Goal: Find specific page/section: Find specific page/section

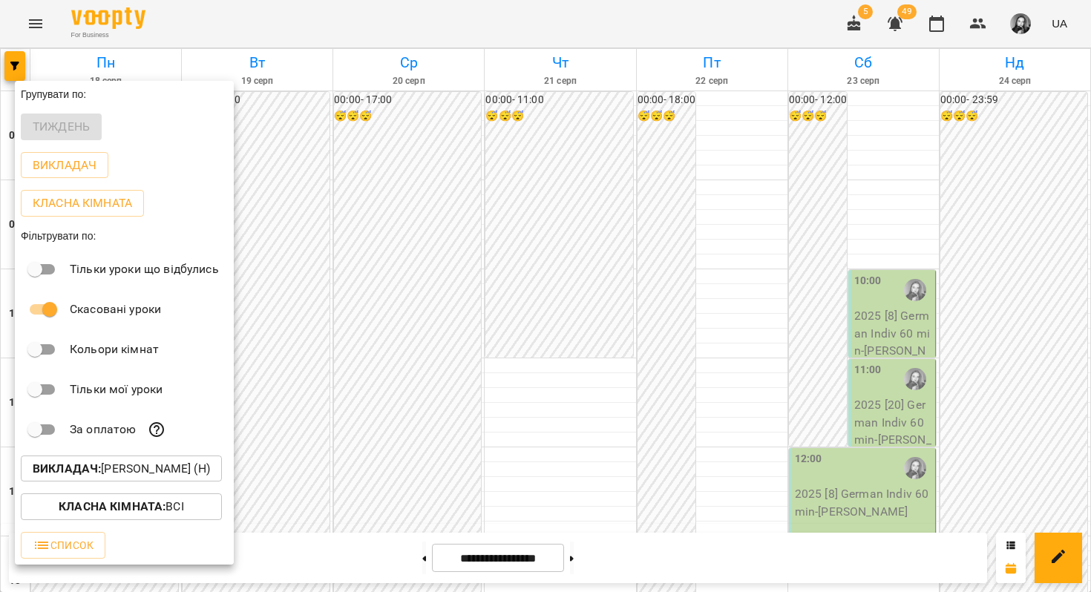
scroll to position [382, 0]
click at [101, 476] on b "Викладач :" at bounding box center [67, 469] width 68 height 14
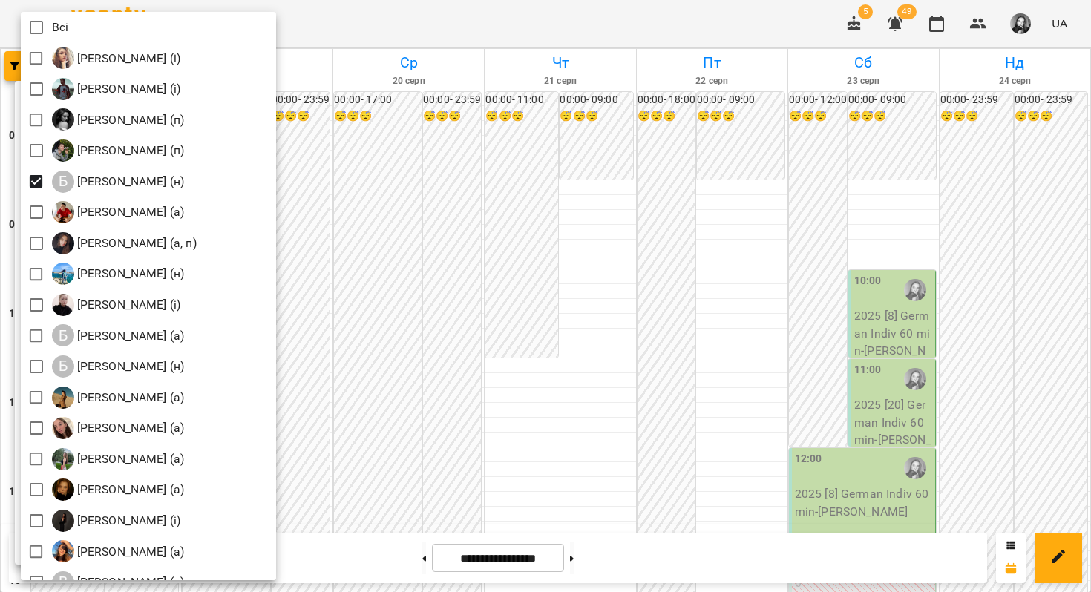
click at [534, 259] on div at bounding box center [545, 296] width 1091 height 592
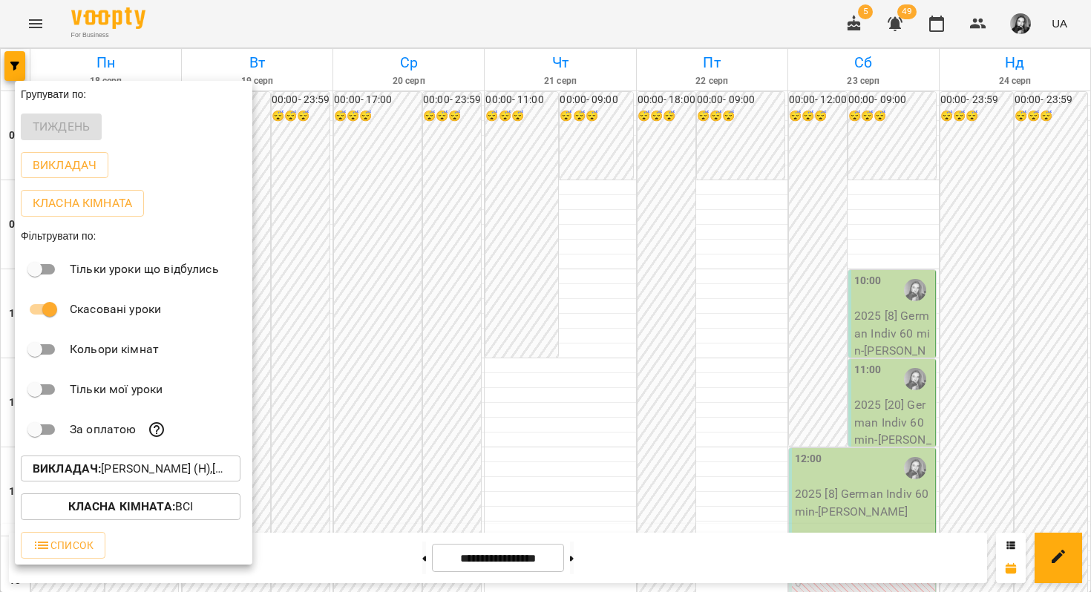
click at [613, 320] on div at bounding box center [545, 296] width 1091 height 592
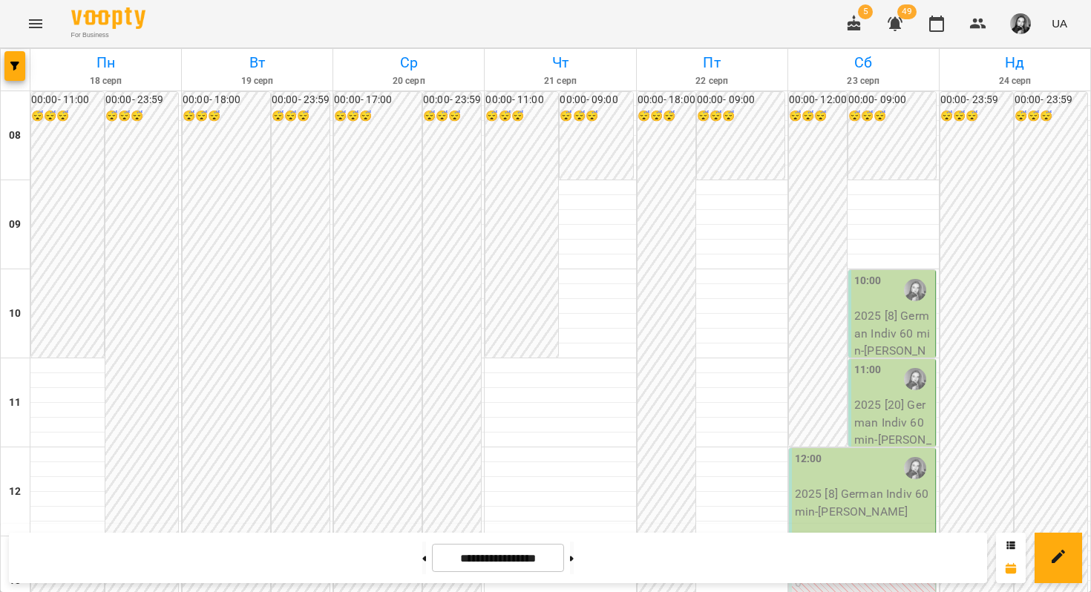
scroll to position [736, 0]
click at [574, 557] on button at bounding box center [572, 558] width 4 height 33
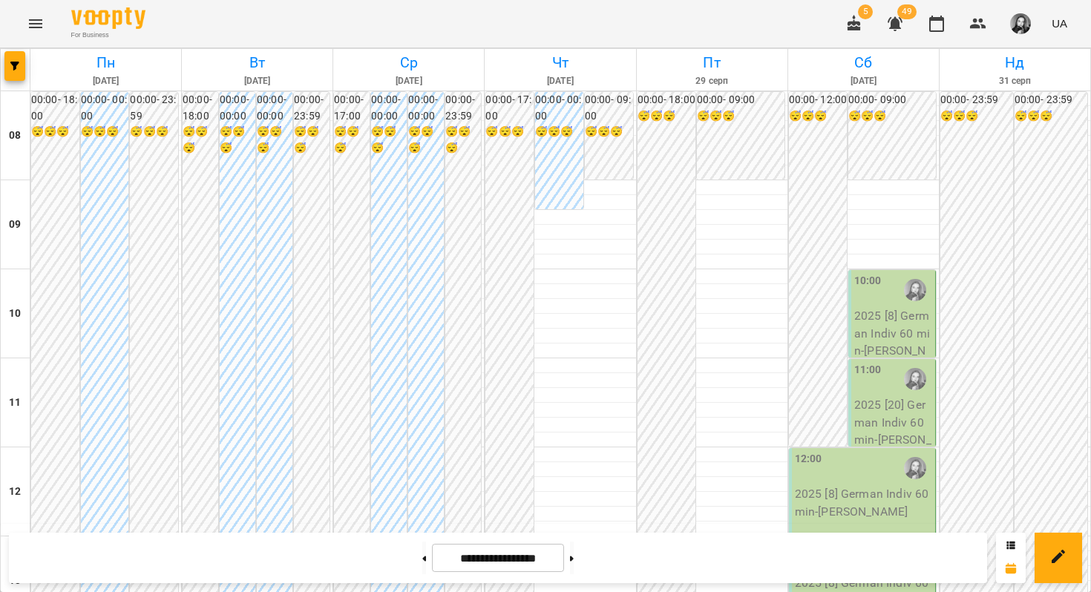
scroll to position [900, 0]
click at [422, 560] on button at bounding box center [424, 558] width 4 height 33
type input "**********"
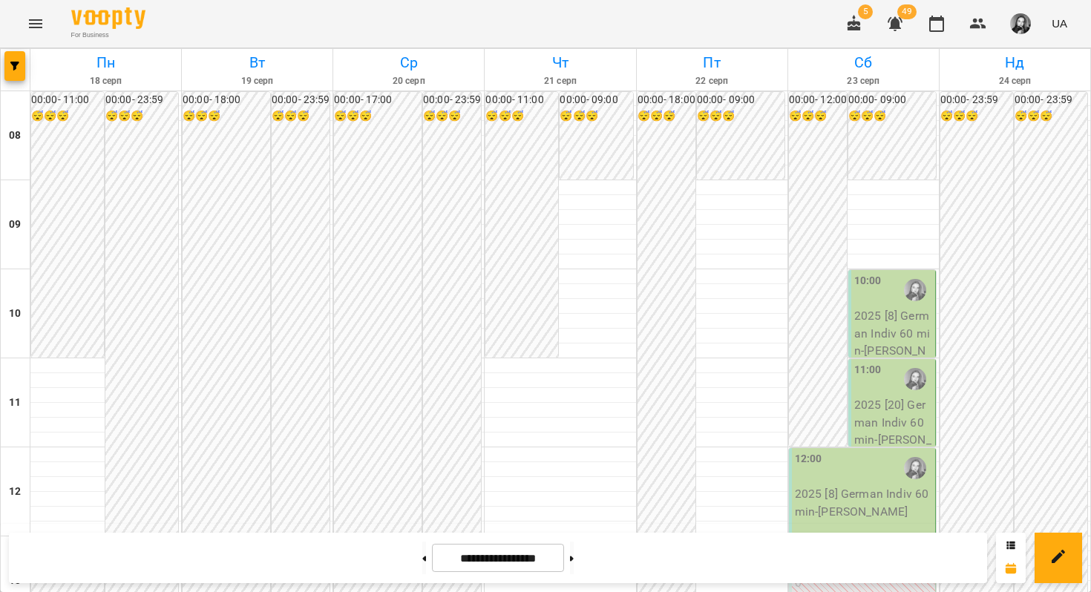
click at [29, 22] on icon "Menu" at bounding box center [36, 24] width 18 height 18
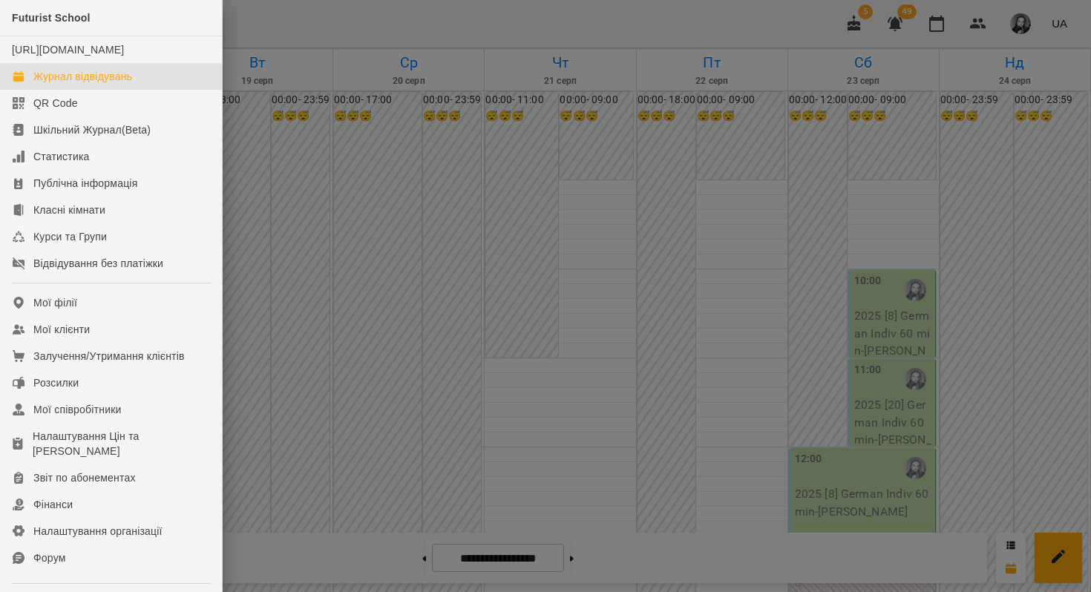
click at [292, 11] on div at bounding box center [545, 296] width 1091 height 592
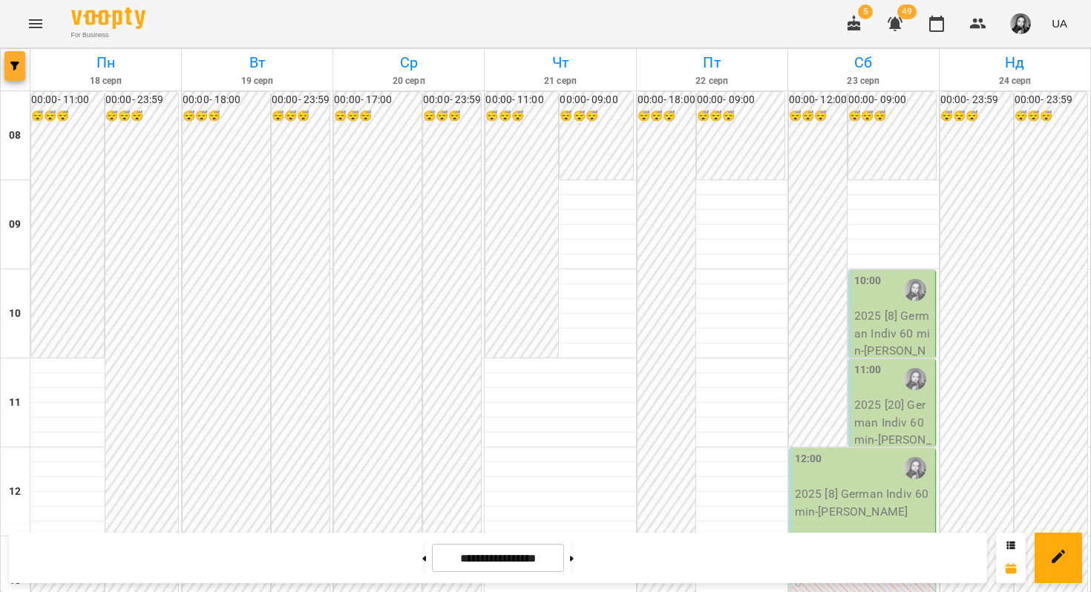
click at [20, 58] on button "button" at bounding box center [14, 66] width 21 height 30
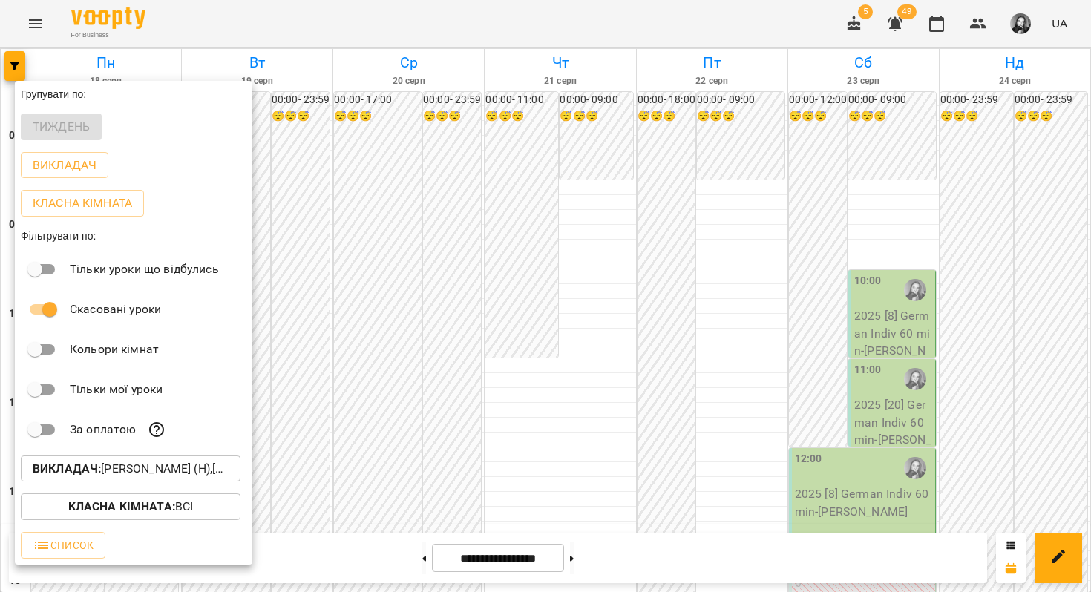
click at [114, 468] on p "Викладач : [PERSON_NAME] (н),[PERSON_NAME] (н)" at bounding box center [131, 469] width 196 height 18
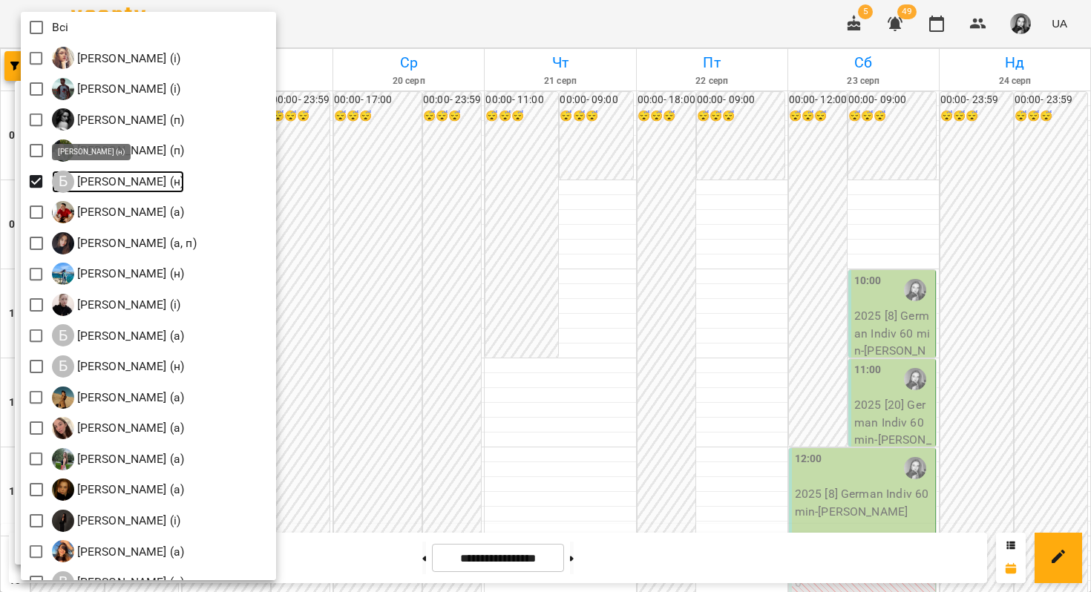
click at [146, 183] on p "[PERSON_NAME] (н)" at bounding box center [129, 182] width 111 height 18
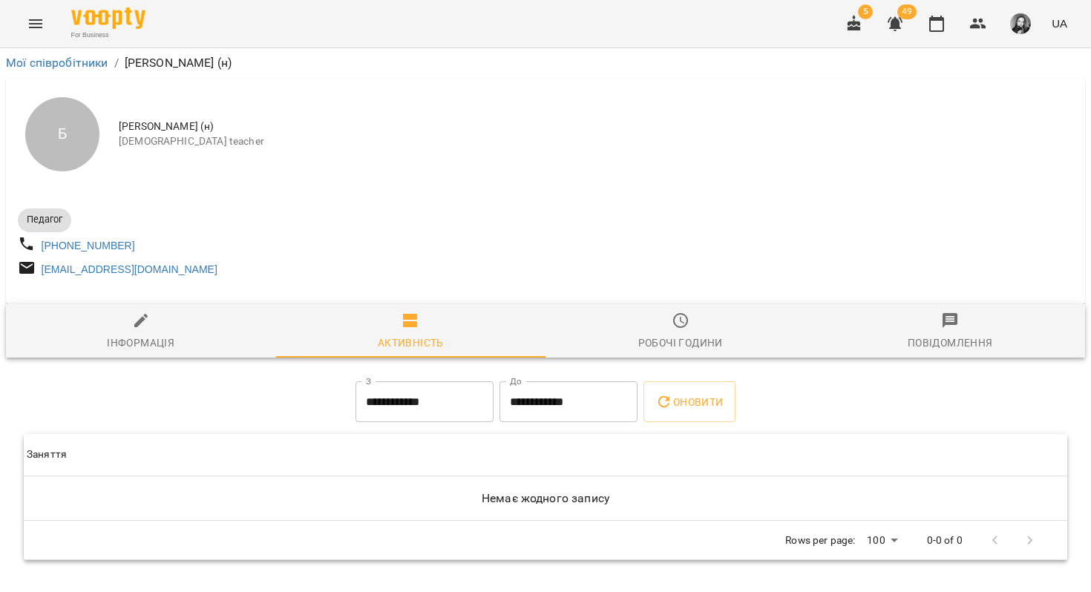
click at [700, 335] on span "Робочі години" at bounding box center [680, 332] width 252 height 40
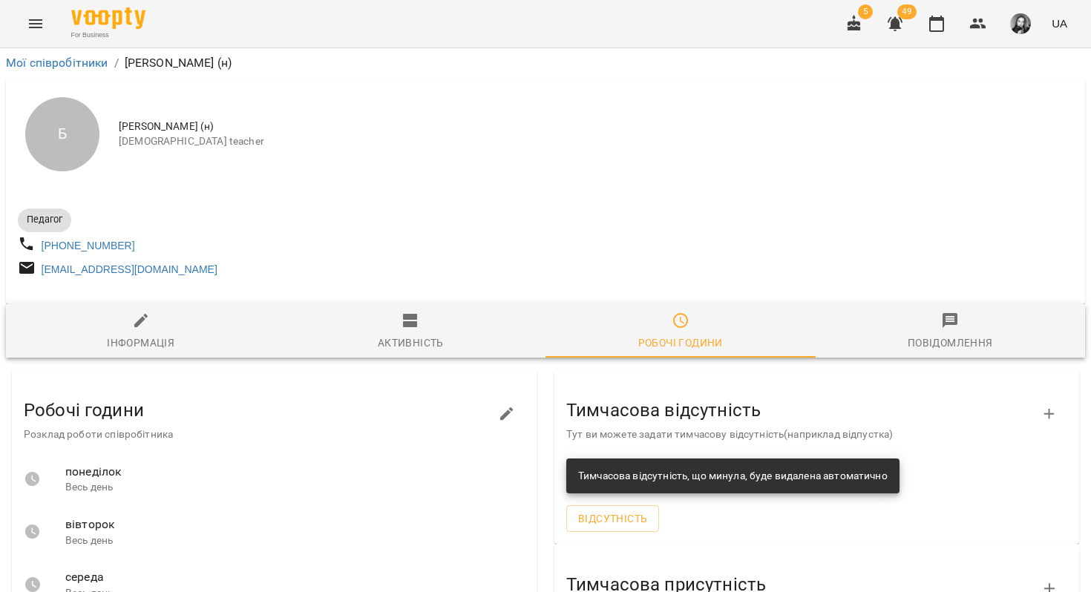
click at [402, 337] on span "Активність" at bounding box center [411, 332] width 252 height 40
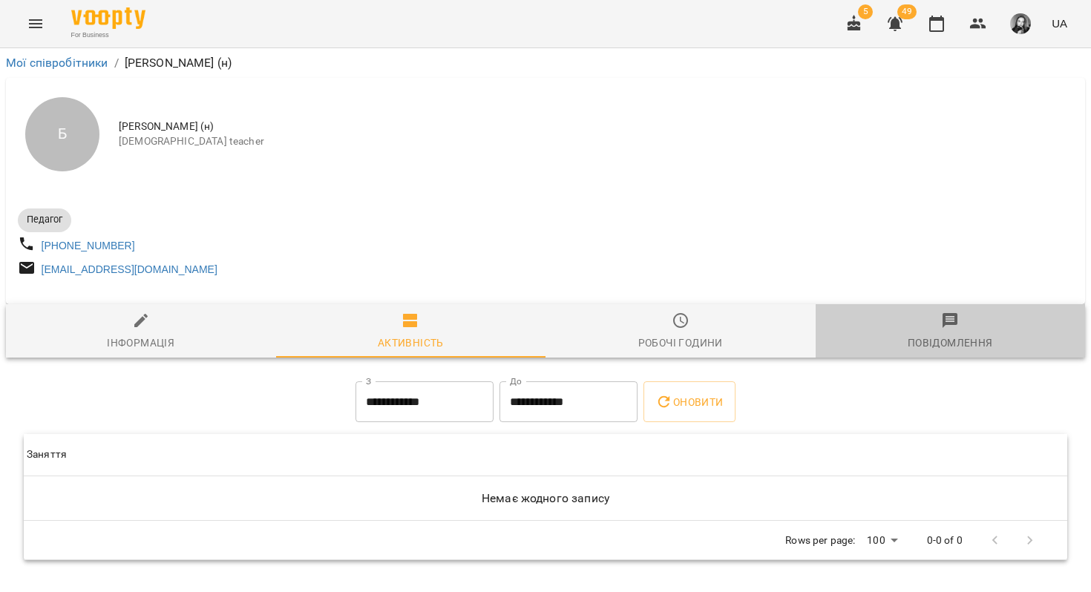
click at [985, 321] on span "Повідомлення" at bounding box center [951, 332] width 252 height 40
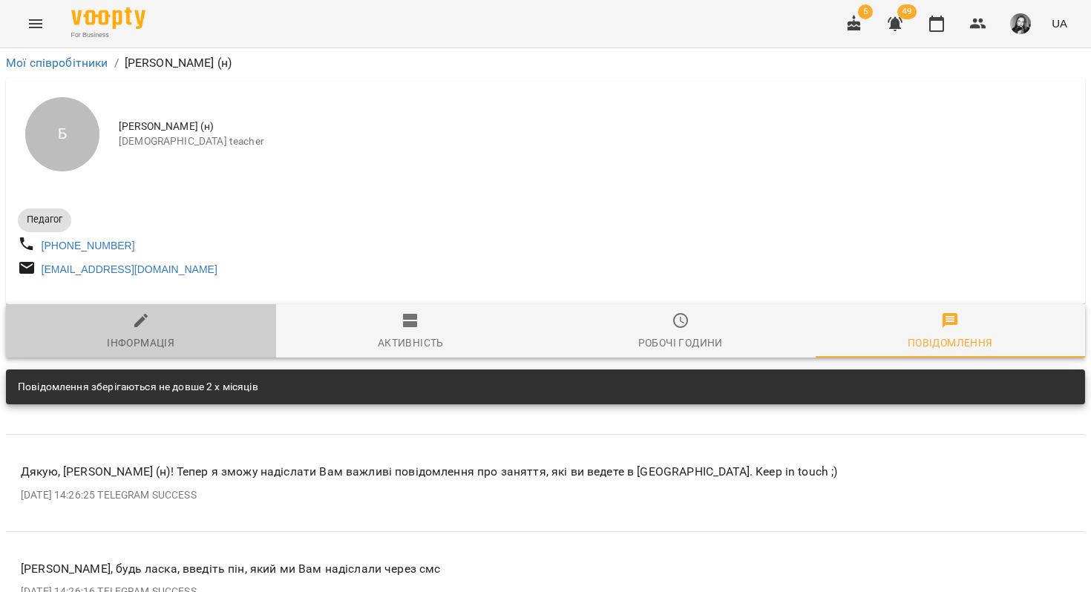
click at [144, 320] on icon "button" at bounding box center [141, 321] width 18 height 18
select select "**"
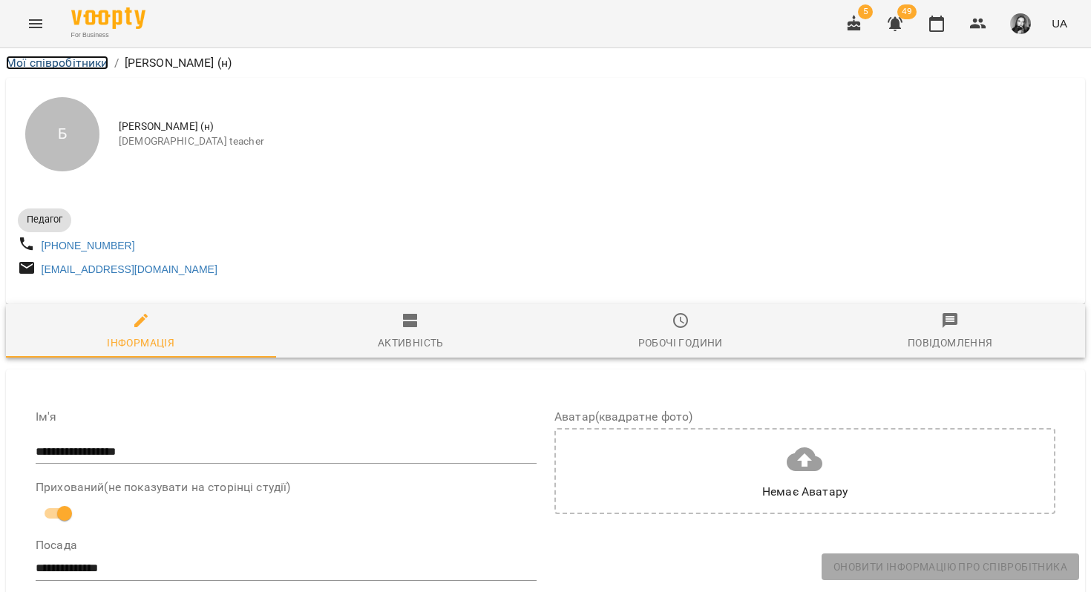
click at [68, 65] on link "Мої співробітники" at bounding box center [57, 63] width 102 height 14
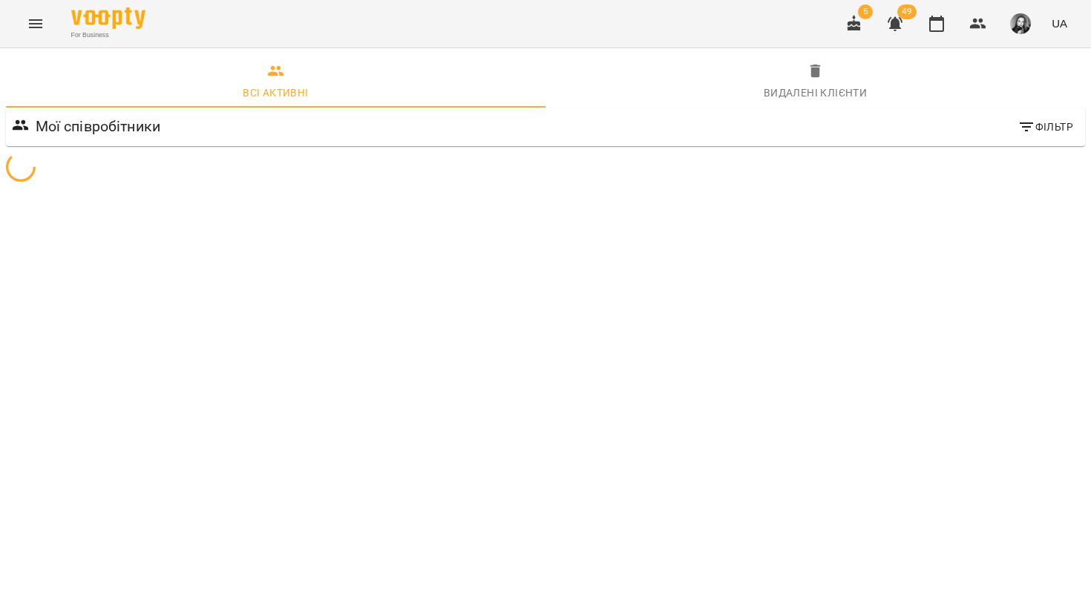
click at [37, 28] on icon "Menu" at bounding box center [36, 24] width 18 height 18
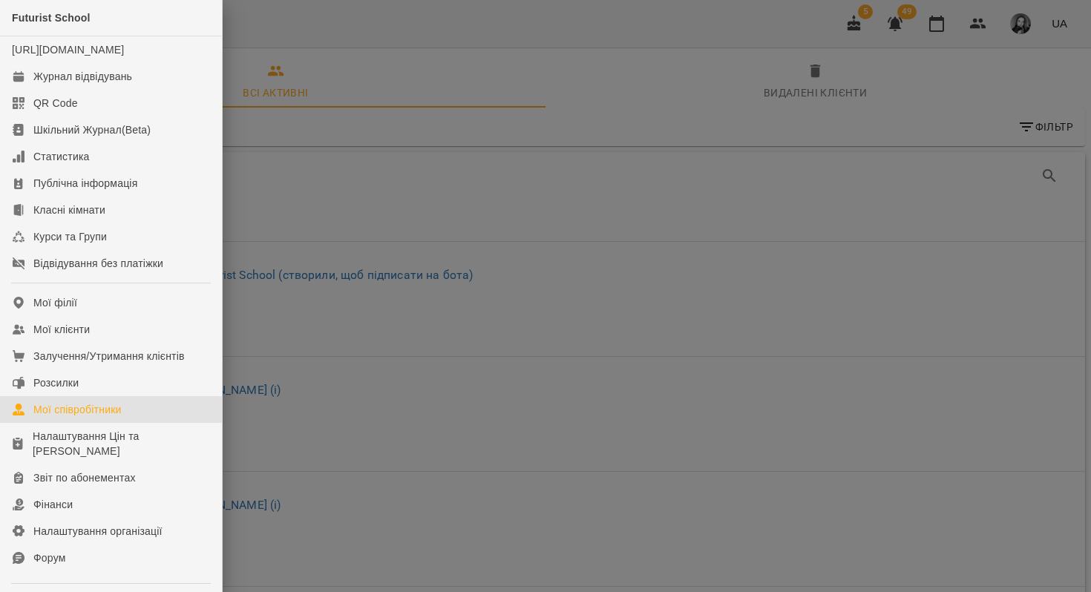
click at [334, 54] on div at bounding box center [545, 296] width 1091 height 592
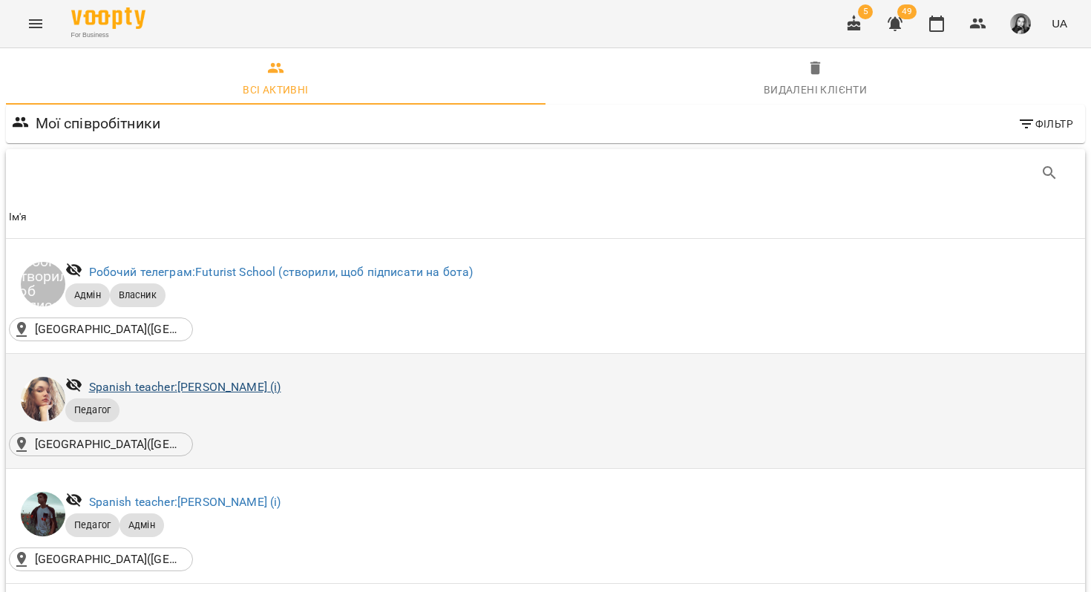
scroll to position [242, 0]
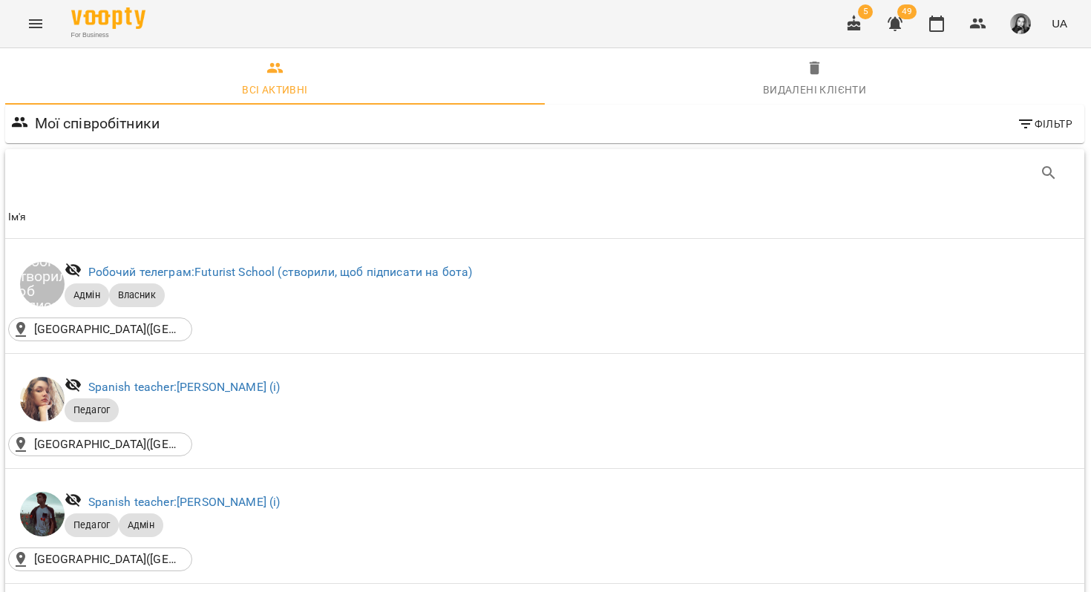
scroll to position [2509, 2]
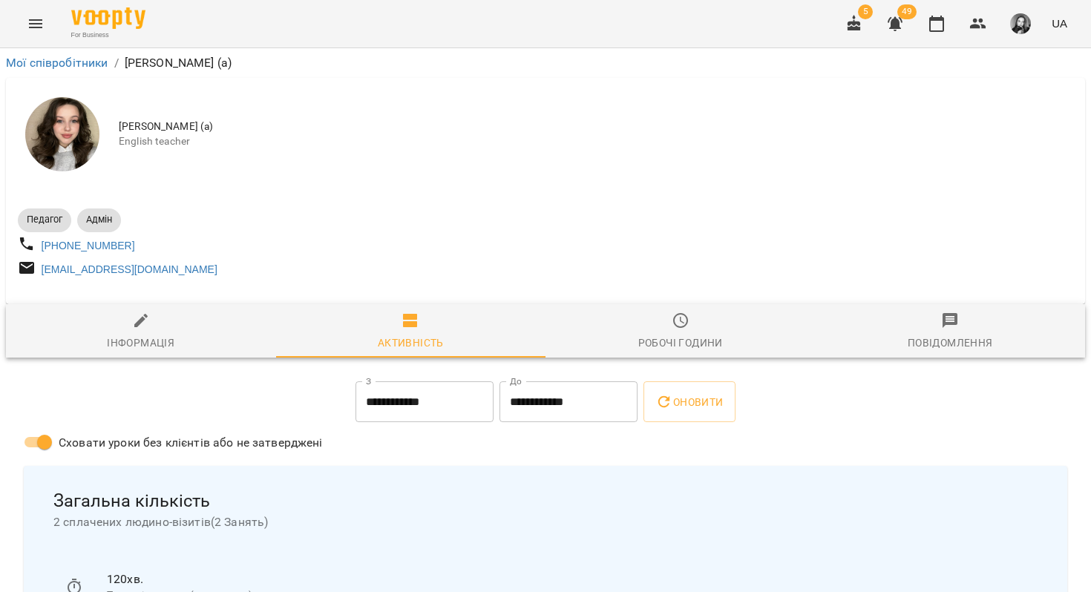
click at [663, 341] on div "Робочі години" at bounding box center [680, 343] width 85 height 18
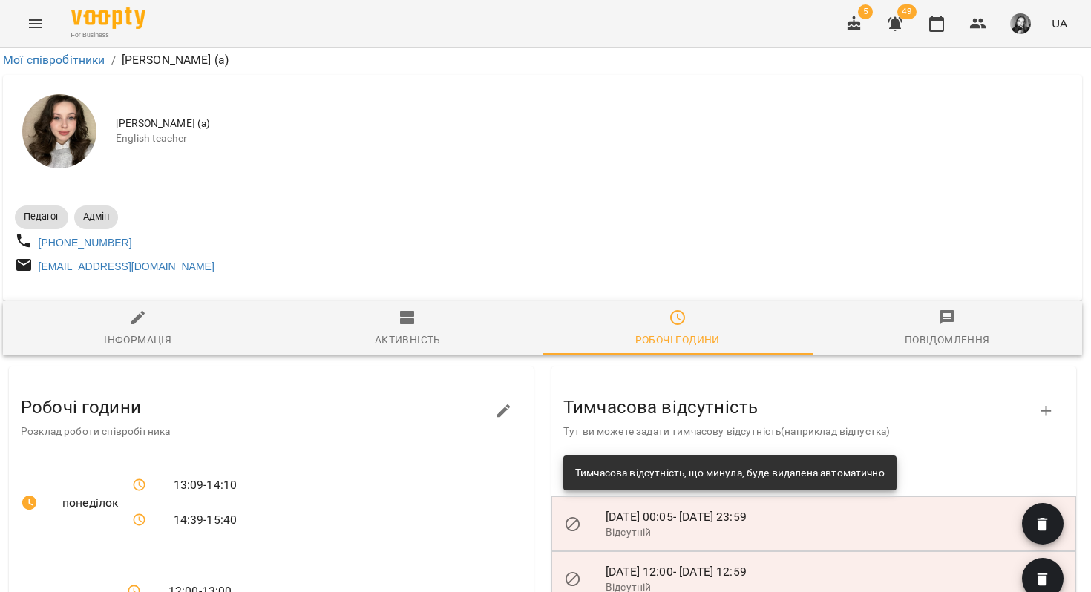
scroll to position [0, 3]
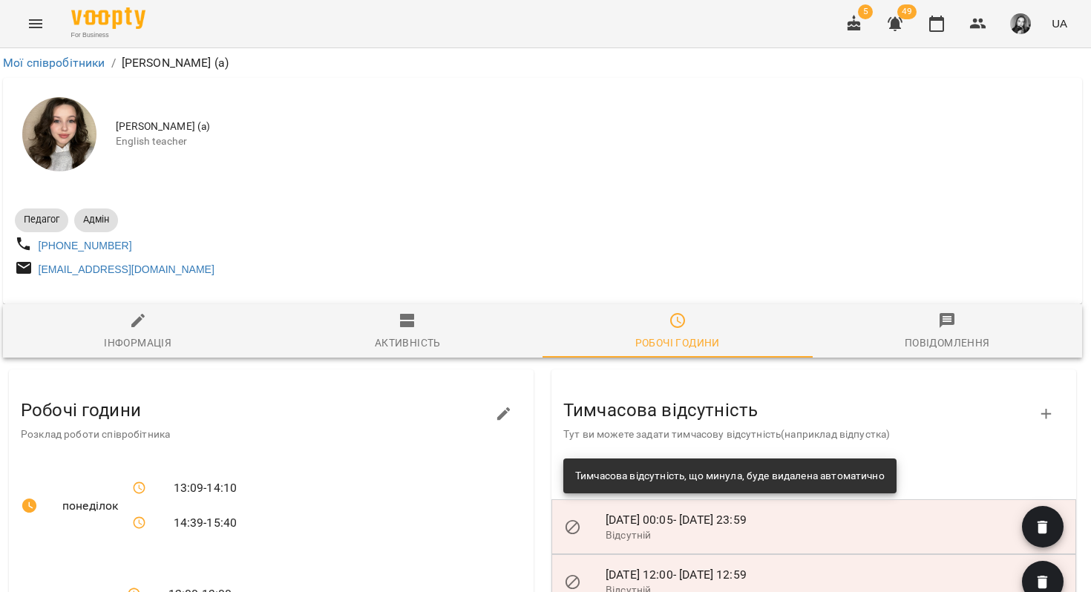
click at [27, 30] on icon "Menu" at bounding box center [36, 24] width 18 height 18
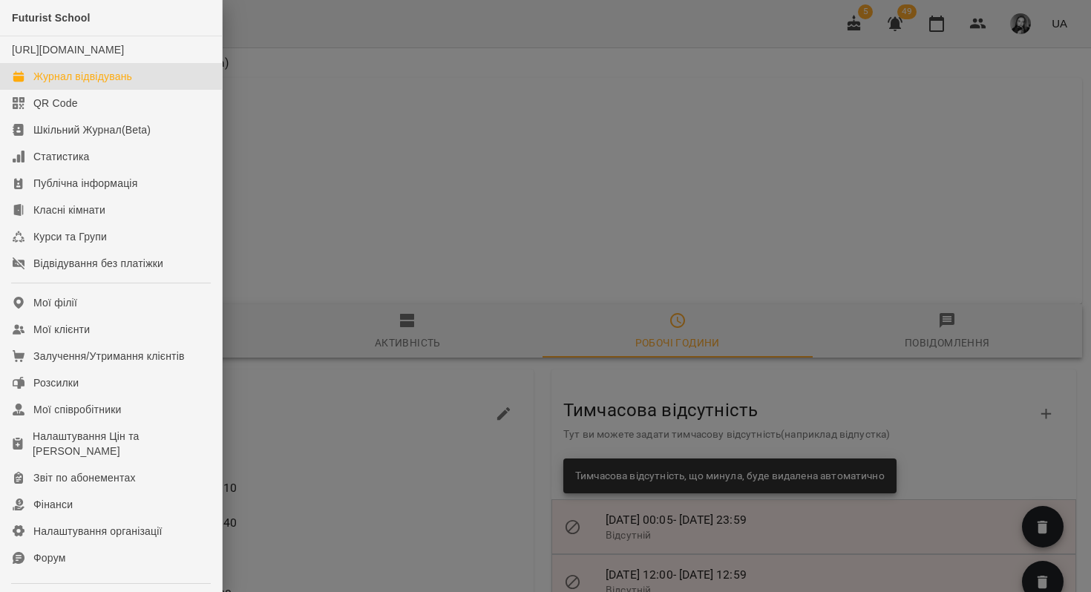
click at [41, 84] on div "Журнал відвідувань" at bounding box center [82, 76] width 99 height 15
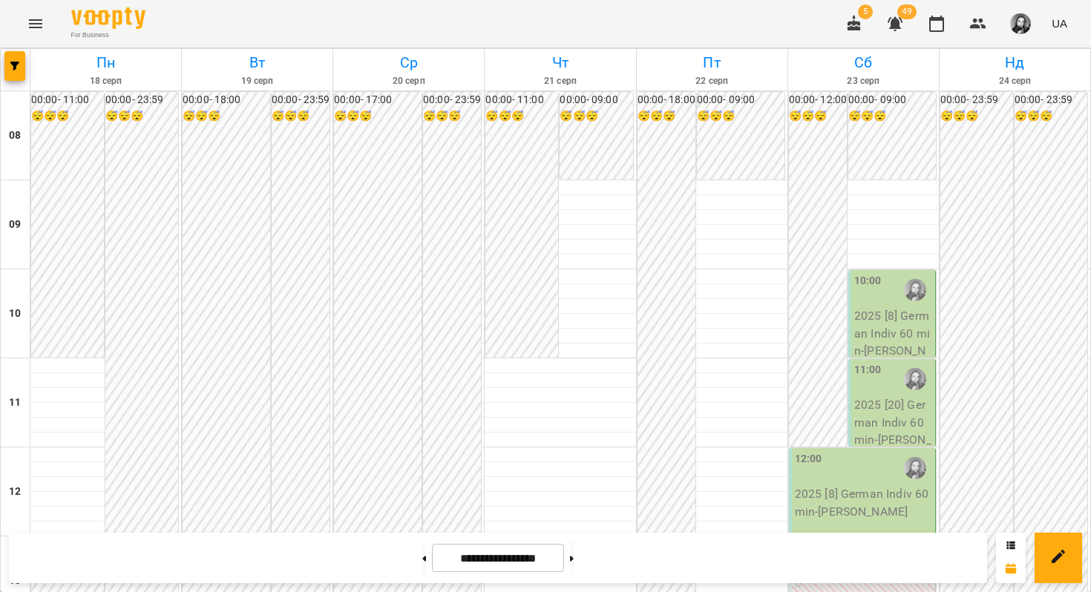
scroll to position [675, 0]
click at [20, 62] on span "button" at bounding box center [14, 66] width 21 height 9
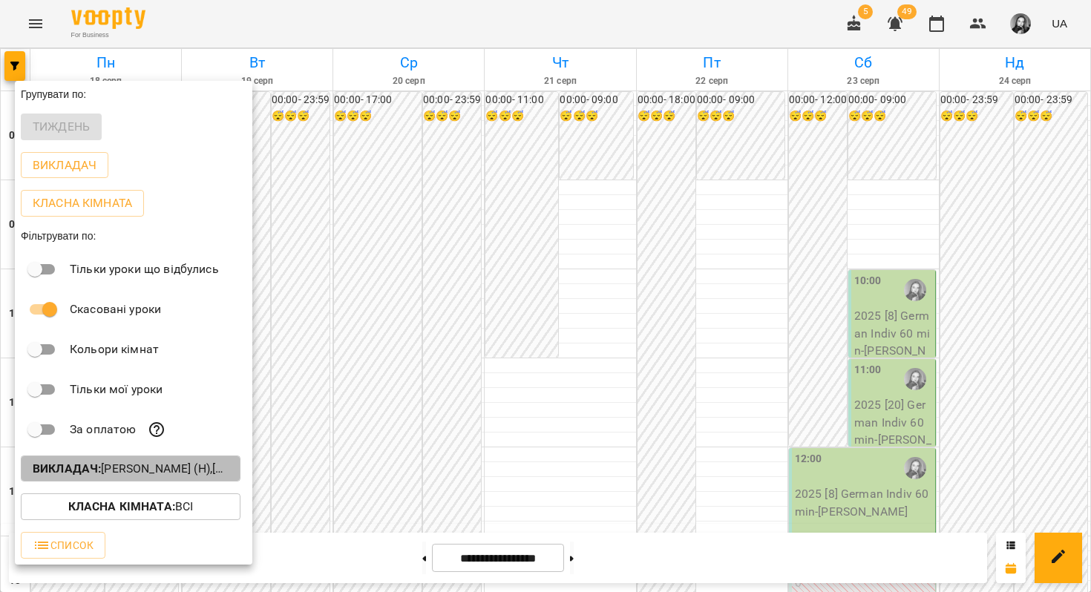
click at [117, 470] on p "Викладач : [PERSON_NAME] (н),[PERSON_NAME] (н)" at bounding box center [131, 469] width 196 height 18
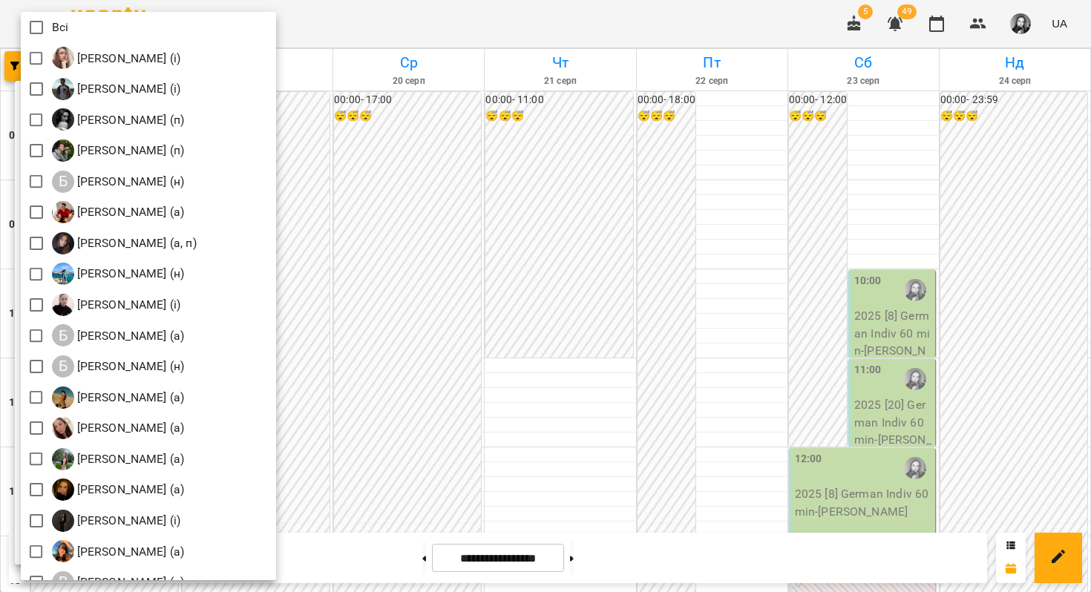
click at [445, 160] on div at bounding box center [545, 296] width 1091 height 592
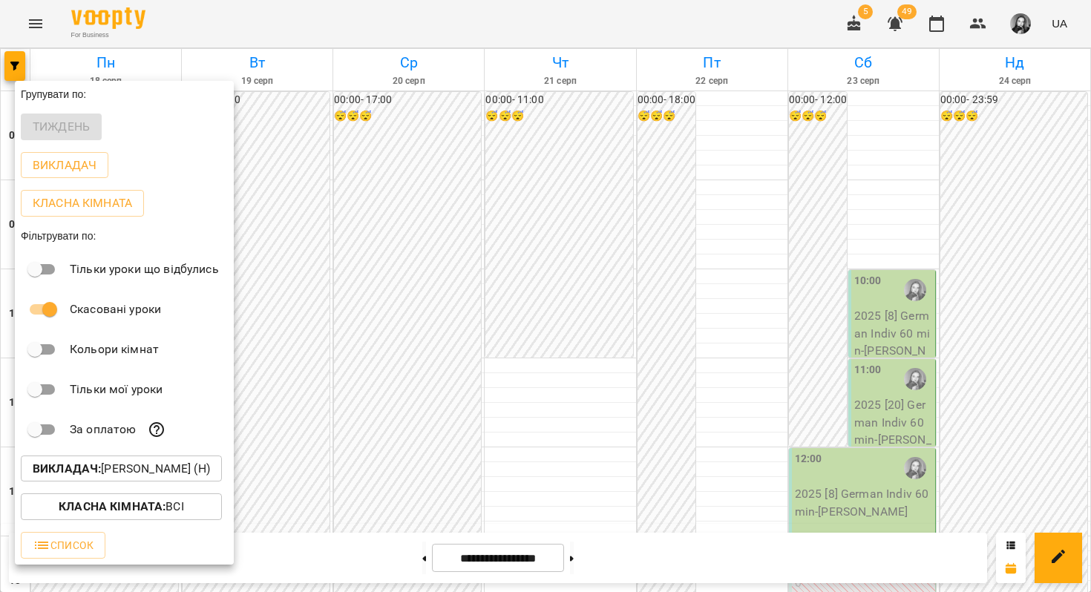
click at [386, 337] on div at bounding box center [545, 296] width 1091 height 592
